Goal: Information Seeking & Learning: Find specific page/section

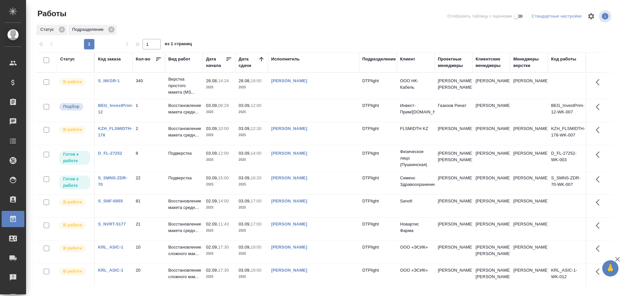
click at [291, 194] on td "[PERSON_NAME]" at bounding box center [313, 183] width 91 height 23
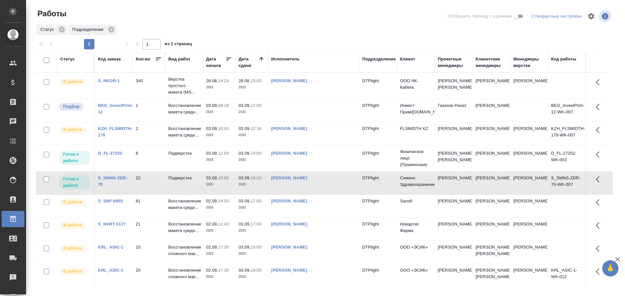
click at [304, 110] on td at bounding box center [313, 110] width 91 height 23
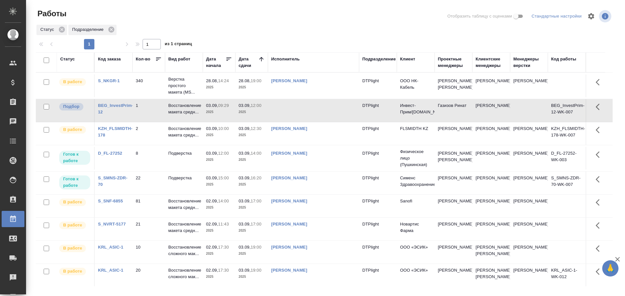
click at [304, 110] on td at bounding box center [313, 110] width 91 height 23
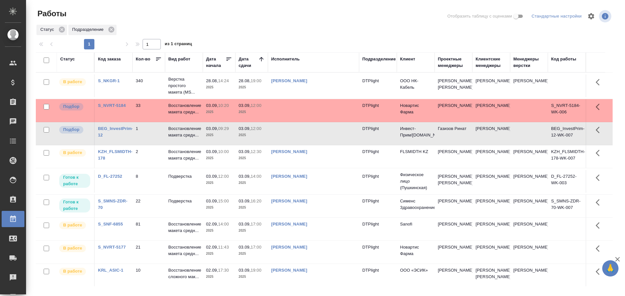
drag, startPoint x: 276, startPoint y: 250, endPoint x: 258, endPoint y: 248, distance: 18.3
click at [275, 251] on td "Гусельников Роман" at bounding box center [313, 252] width 91 height 23
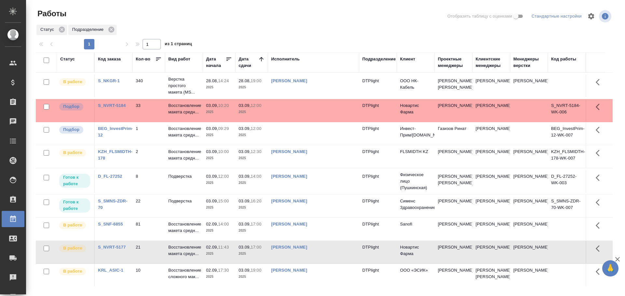
click at [296, 105] on td at bounding box center [313, 110] width 91 height 23
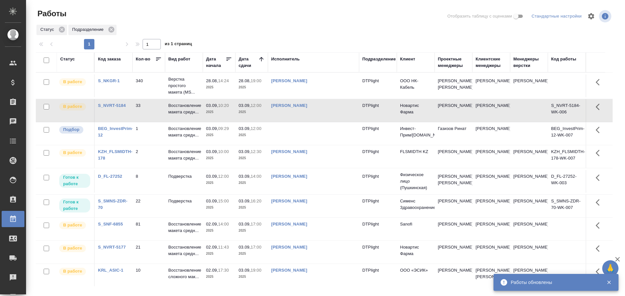
click at [313, 139] on td at bounding box center [313, 133] width 91 height 23
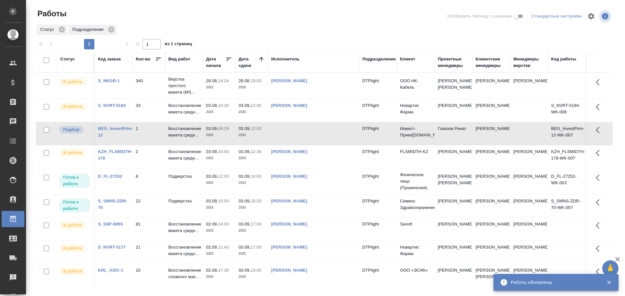
click at [313, 139] on td at bounding box center [313, 133] width 91 height 23
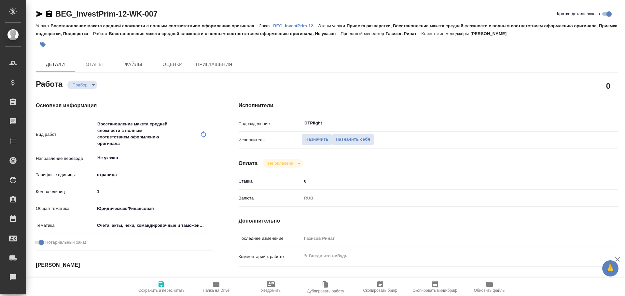
type textarea "x"
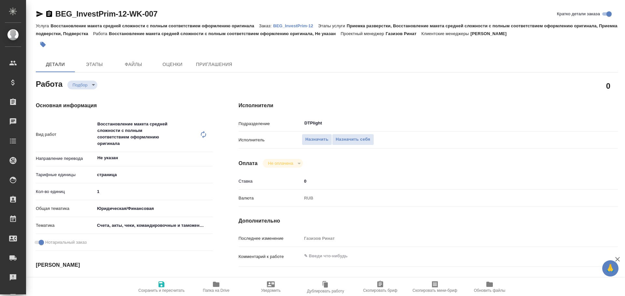
type textarea "x"
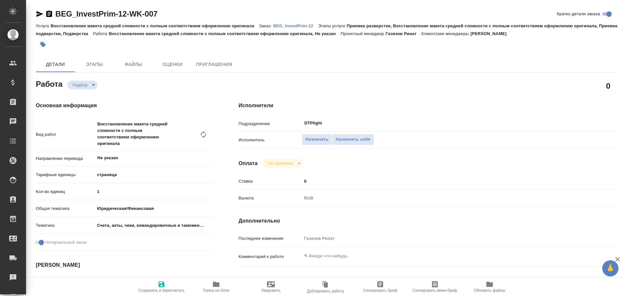
type textarea "x"
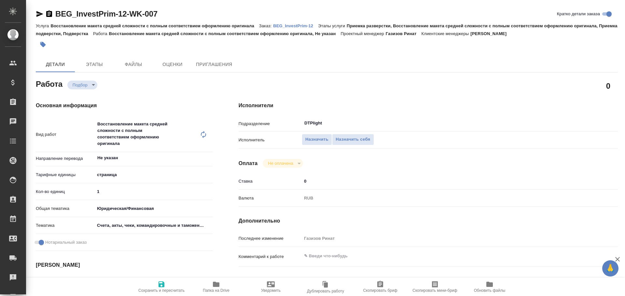
type textarea "x"
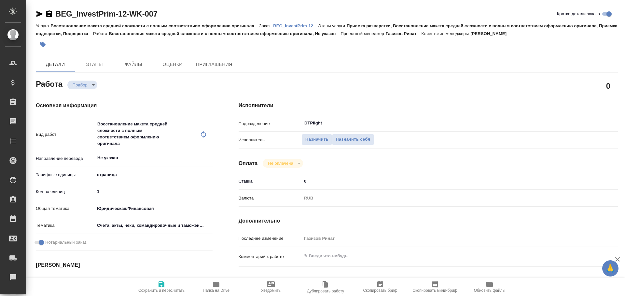
type textarea "x"
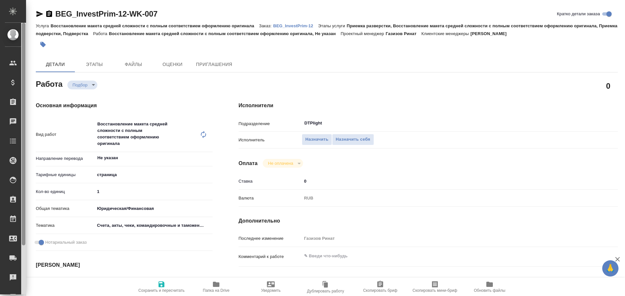
type textarea "x"
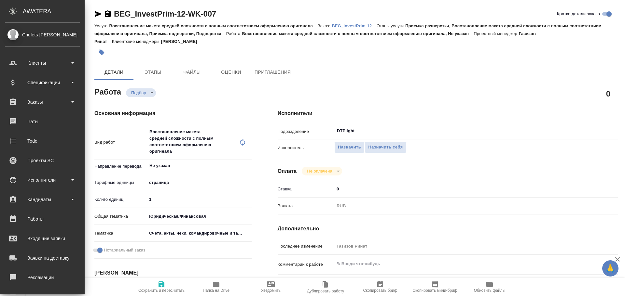
type textarea "x"
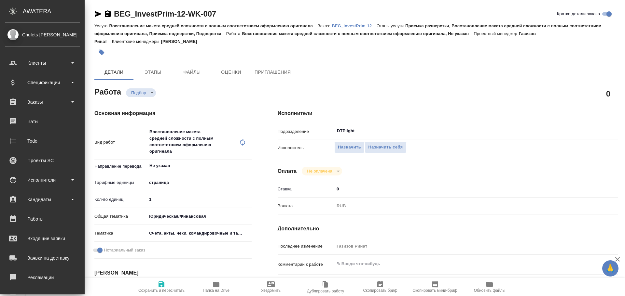
type textarea "x"
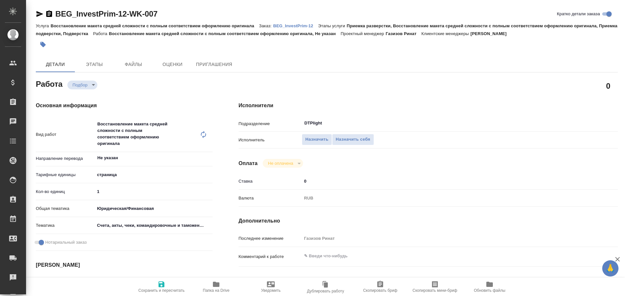
click at [39, 14] on icon "button" at bounding box center [39, 14] width 7 height 6
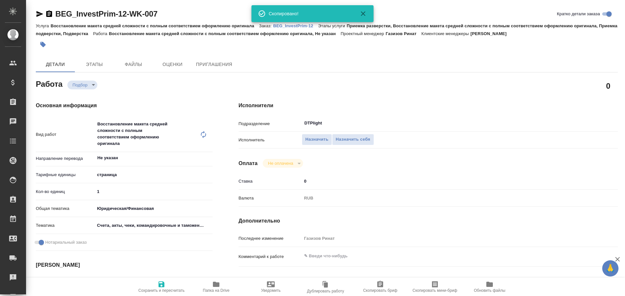
type textarea "x"
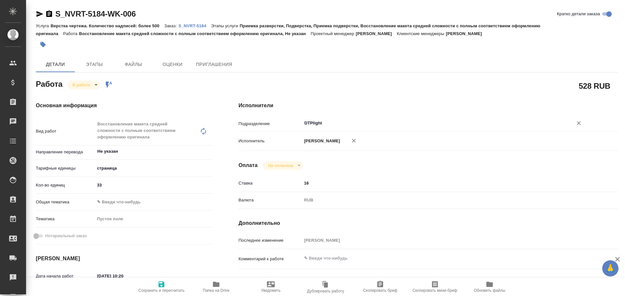
type textarea "x"
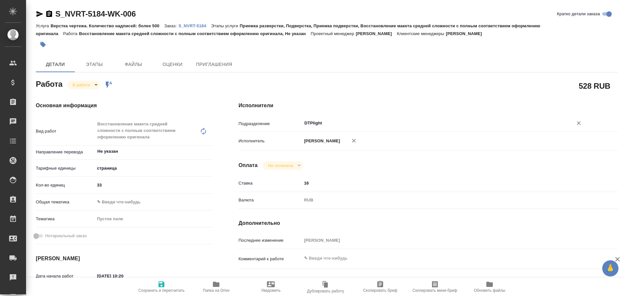
type textarea "x"
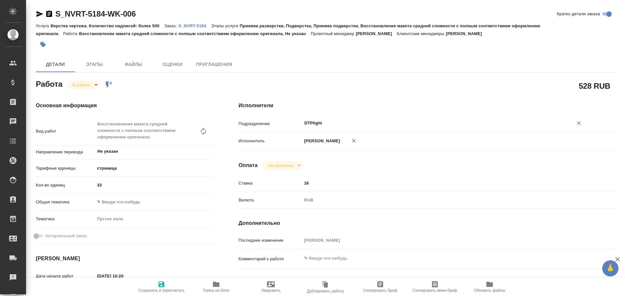
type textarea "x"
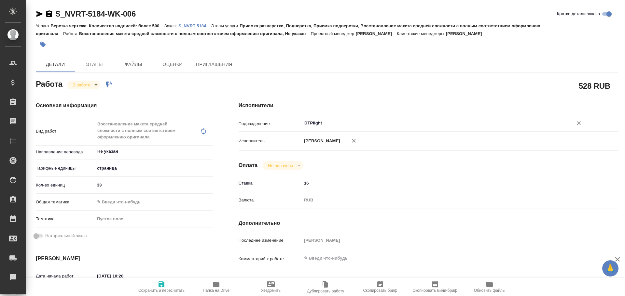
type textarea "x"
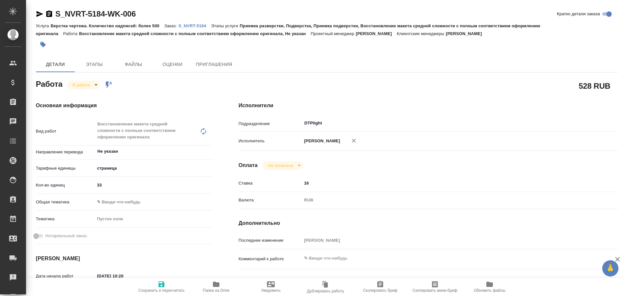
type textarea "x"
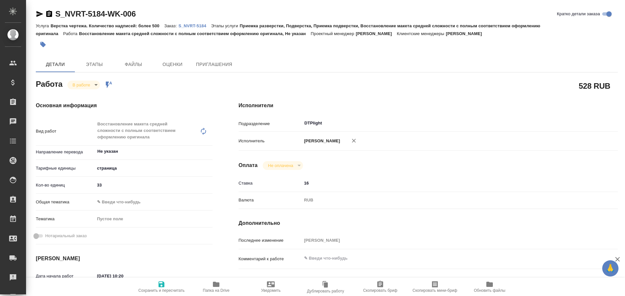
type textarea "x"
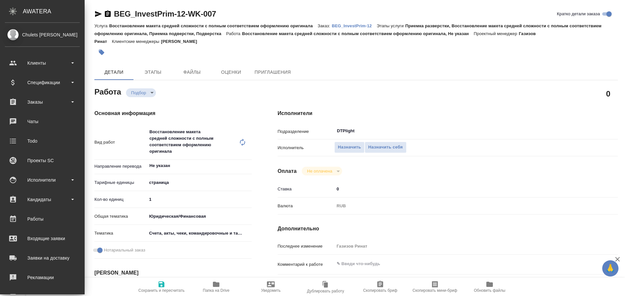
type textarea "x"
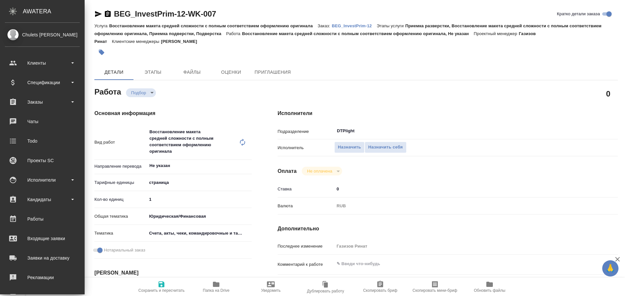
type textarea "x"
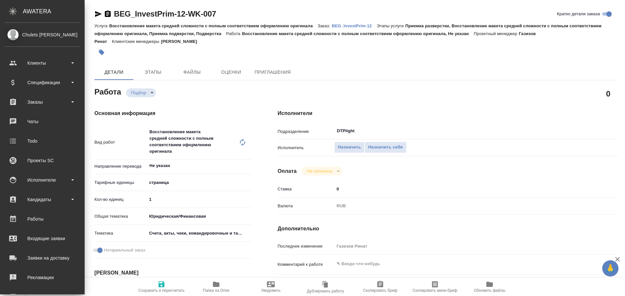
type textarea "x"
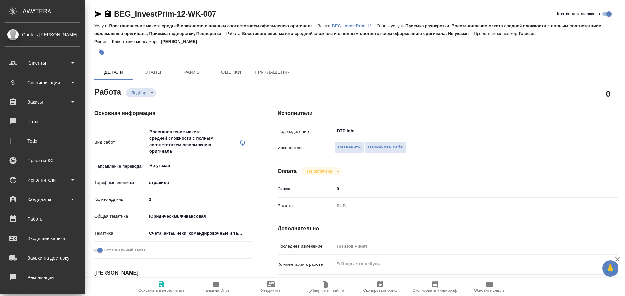
type textarea "x"
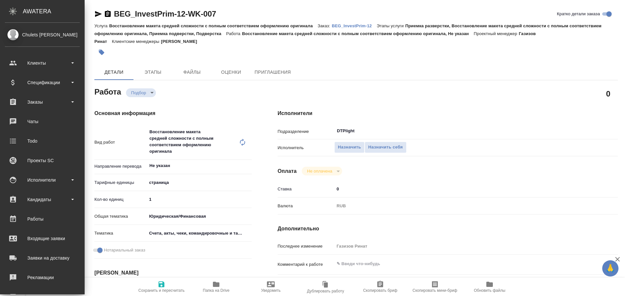
type textarea "x"
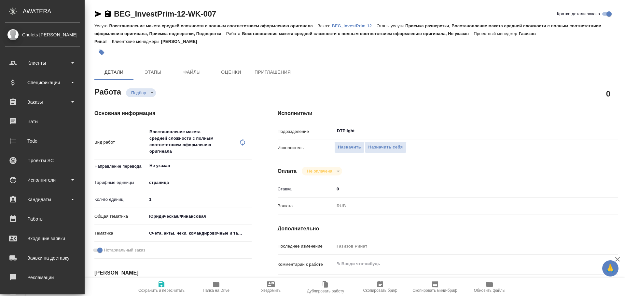
type textarea "x"
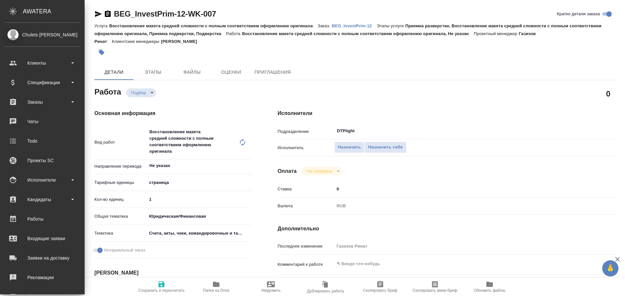
type textarea "x"
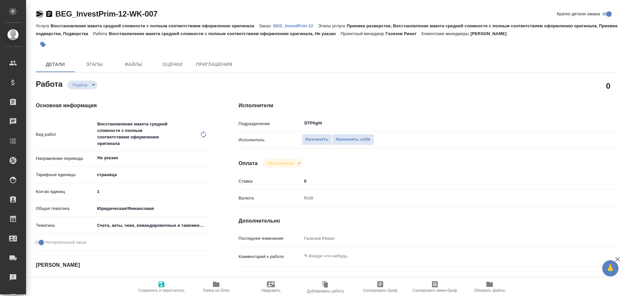
click at [39, 14] on icon "button" at bounding box center [40, 14] width 8 height 8
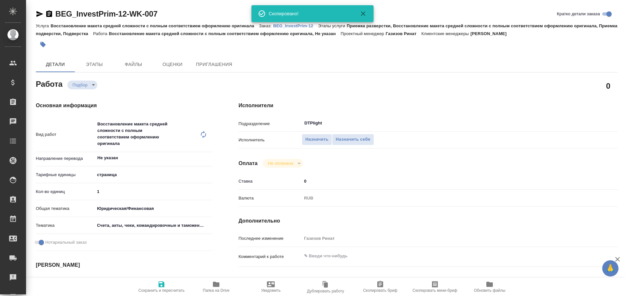
type textarea "x"
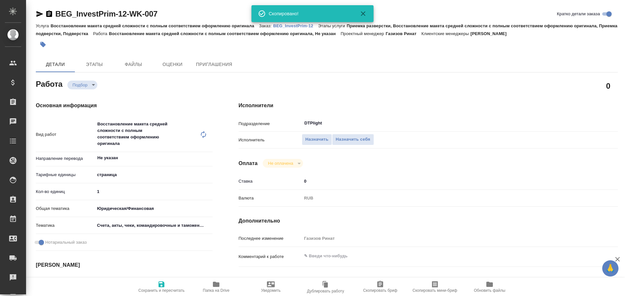
type textarea "x"
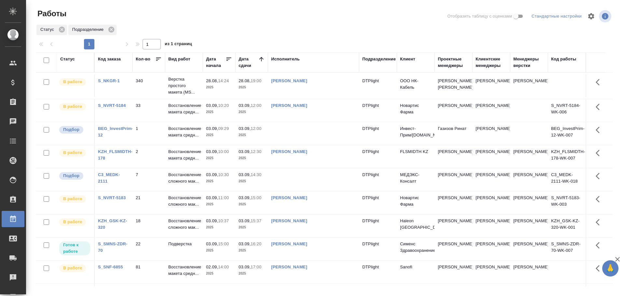
click at [332, 104] on tbody "В работе S_NKGR-1 340 Верстка простого макета ([GEOGRAPHIC_DATA]... 28.08, 14:2…" at bounding box center [324, 282] width 576 height 419
click at [305, 180] on td at bounding box center [313, 180] width 91 height 23
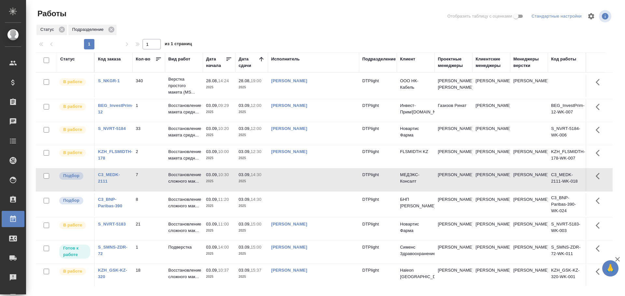
click at [438, 67] on div "Проектные менеджеры" at bounding box center [453, 62] width 31 height 13
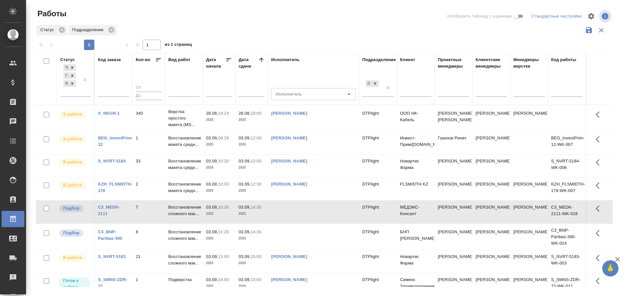
drag, startPoint x: 286, startPoint y: 175, endPoint x: 281, endPoint y: 3, distance: 171.8
click at [286, 175] on td "[PERSON_NAME]" at bounding box center [313, 166] width 91 height 23
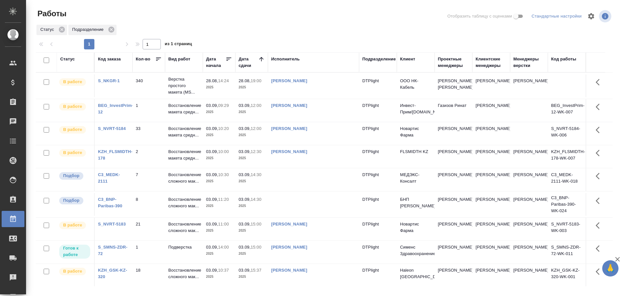
click at [287, 207] on td at bounding box center [313, 204] width 91 height 23
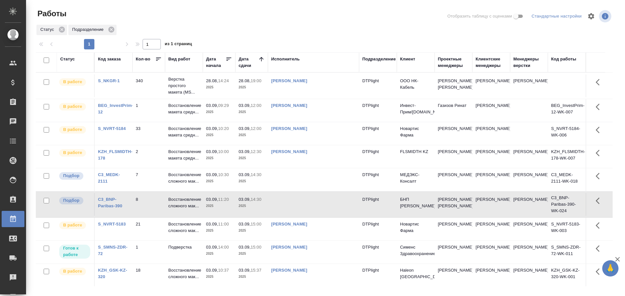
drag, startPoint x: 287, startPoint y: 60, endPoint x: 286, endPoint y: 81, distance: 21.2
click at [287, 60] on div "Исполнитель" at bounding box center [285, 59] width 29 height 7
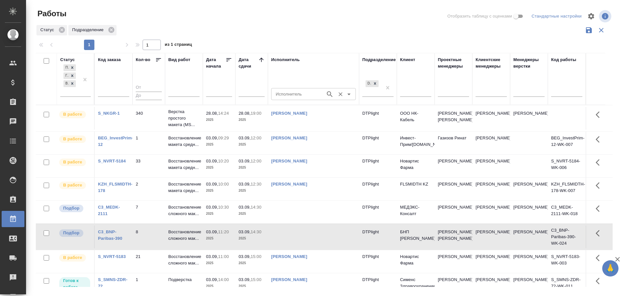
click at [283, 91] on input "Исполнитель" at bounding box center [297, 94] width 49 height 8
type input "N"
type input "Третьякова"
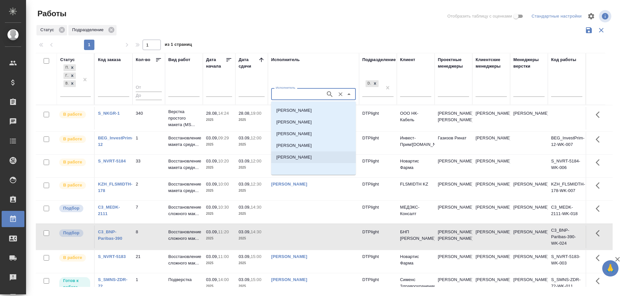
scroll to position [10, 0]
click at [312, 158] on p "Третьякова Мария Сергеевна" at bounding box center [293, 157] width 35 height 7
type input "Третьякова Мария Сергеевна"
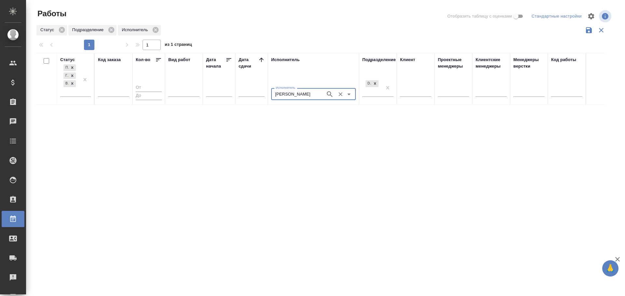
click at [341, 96] on icon "Очистить" at bounding box center [340, 94] width 7 height 7
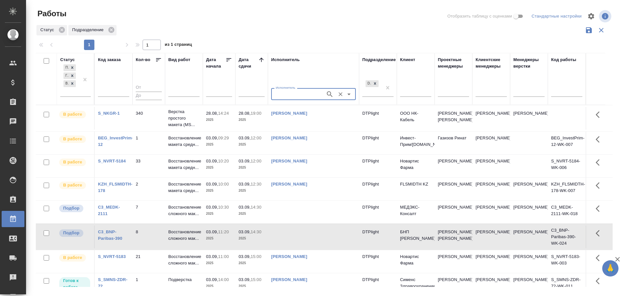
click at [287, 211] on td at bounding box center [313, 212] width 91 height 23
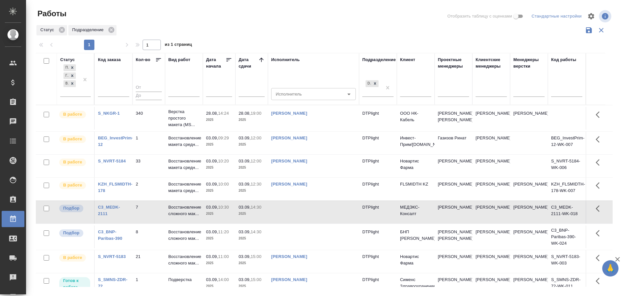
click at [287, 211] on td at bounding box center [313, 212] width 91 height 23
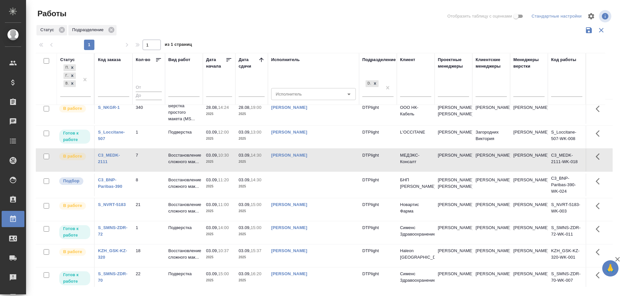
scroll to position [0, 0]
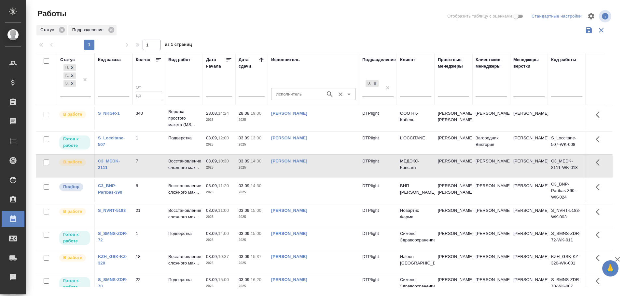
click at [289, 95] on input "Исполнитель" at bounding box center [297, 94] width 49 height 8
type input "Риянова"
click at [294, 108] on p "Риянова Анна Александровна" at bounding box center [293, 109] width 35 height 7
type input "Риянова Анна Александровна"
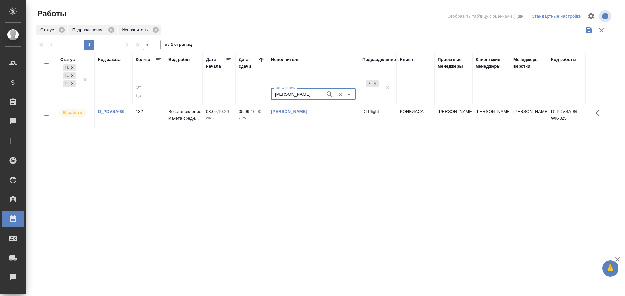
click at [342, 94] on icon "Очистить" at bounding box center [340, 94] width 7 height 7
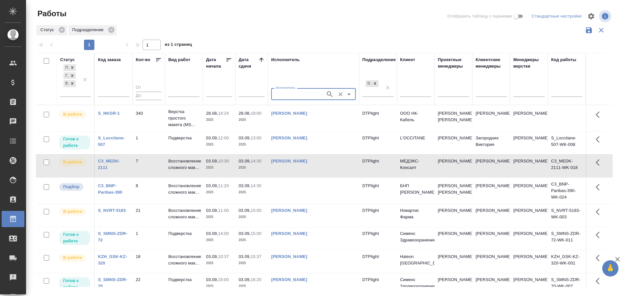
click at [297, 191] on td at bounding box center [313, 191] width 91 height 23
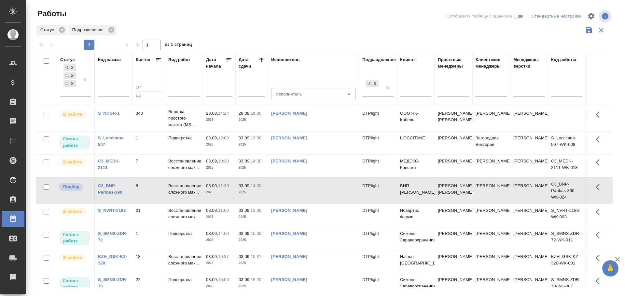
click at [297, 190] on td at bounding box center [313, 191] width 91 height 23
click at [317, 58] on th "Исполнитель Исполнитель Исполнитель" at bounding box center [313, 79] width 91 height 52
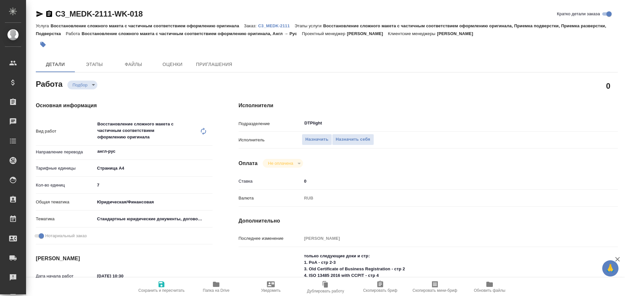
type textarea "x"
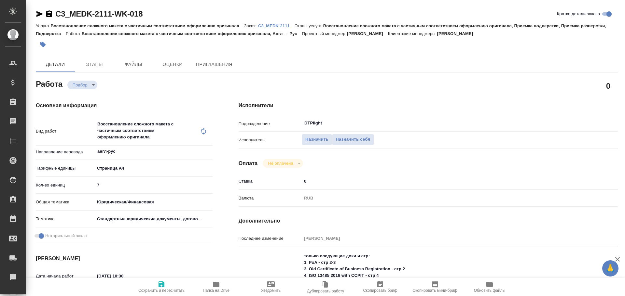
click at [40, 14] on icon "button" at bounding box center [40, 14] width 8 height 8
type textarea "x"
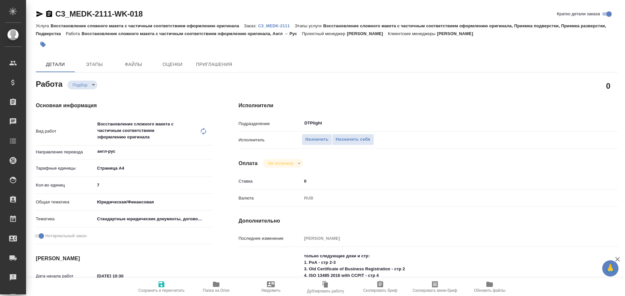
type textarea "x"
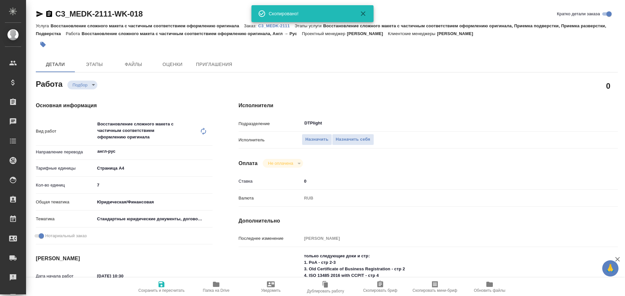
type textarea "x"
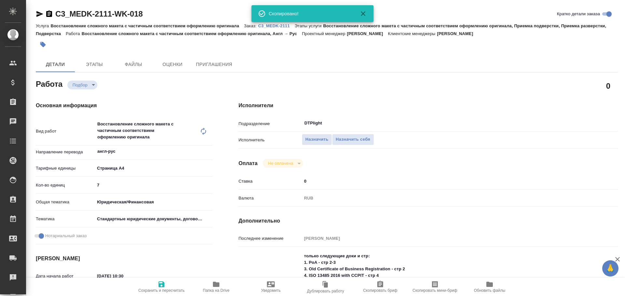
type textarea "x"
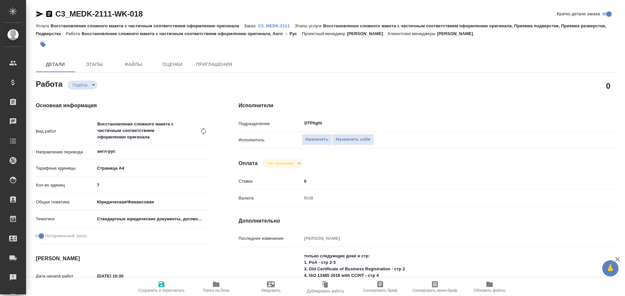
type textarea "x"
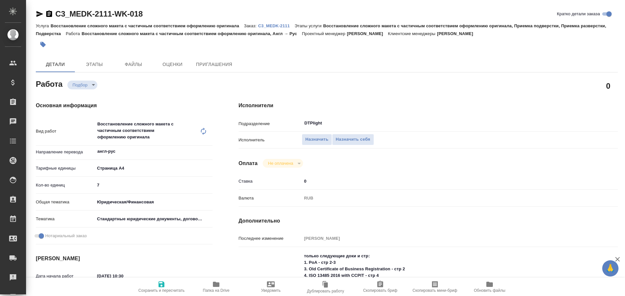
click at [457, 12] on div "C3_MEDK-2111-WK-018 Кратко детали заказа" at bounding box center [327, 14] width 582 height 10
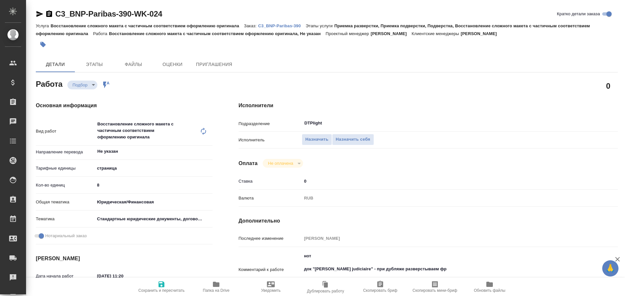
type textarea "x"
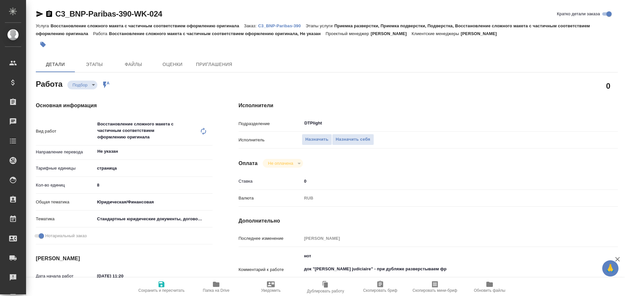
type textarea "x"
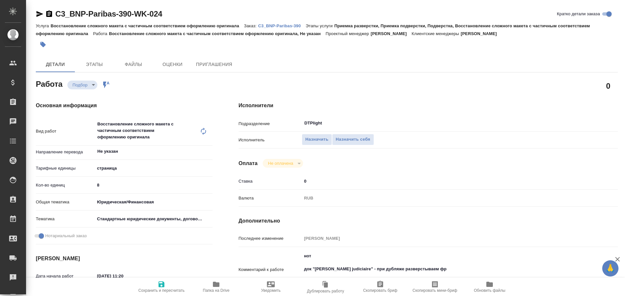
click at [37, 15] on icon "button" at bounding box center [39, 14] width 7 height 6
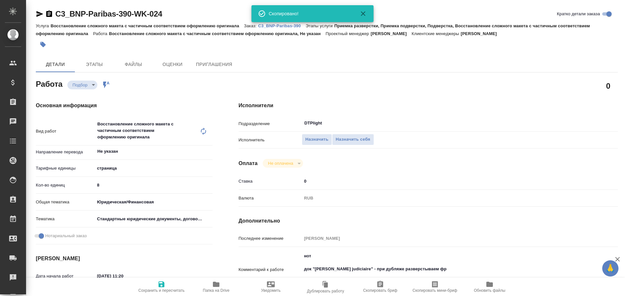
type textarea "x"
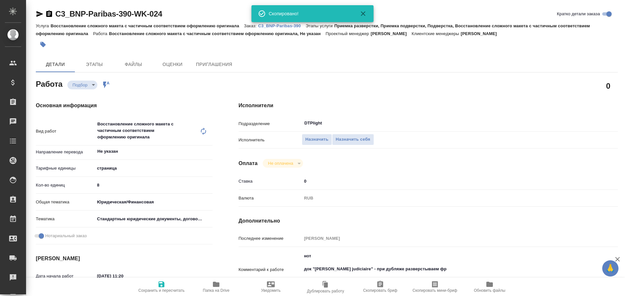
type textarea "x"
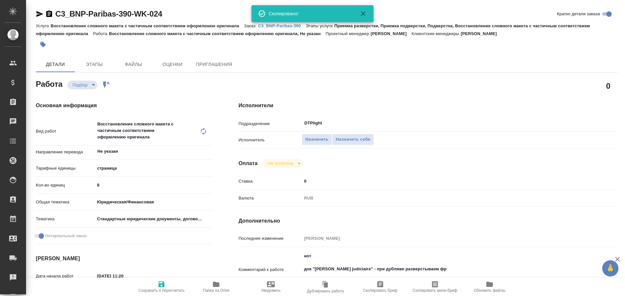
type textarea "x"
